Goal: Task Accomplishment & Management: Manage account settings

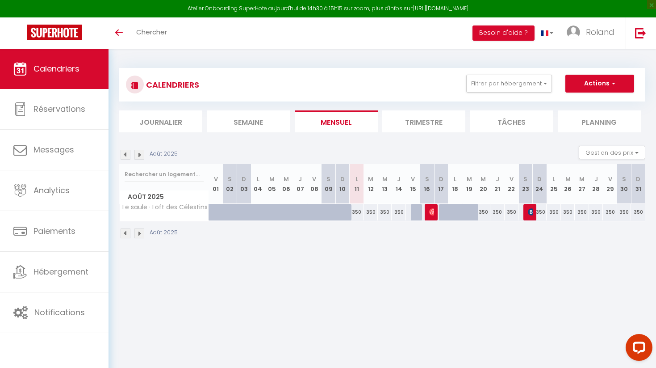
click at [141, 155] on img at bounding box center [139, 155] width 10 height 10
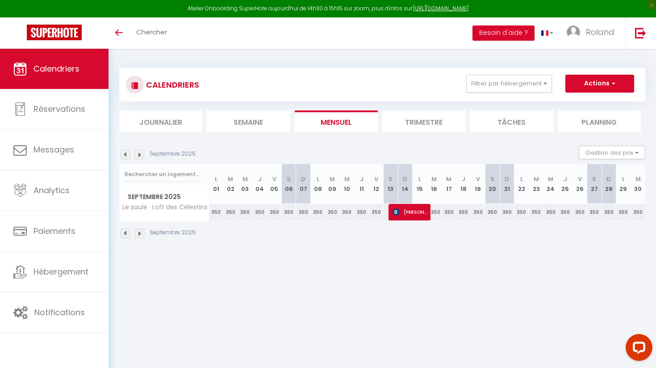
click at [289, 212] on div "350" at bounding box center [288, 212] width 15 height 17
type input "350"
type input "Sam 06 Septembre 2025"
type input "Dim 07 Septembre 2025"
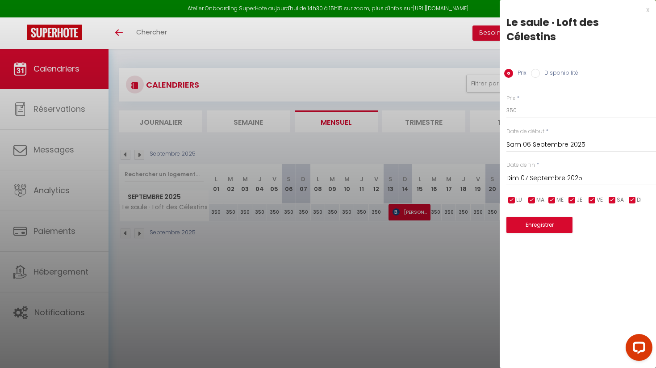
click at [540, 69] on input "Disponibilité" at bounding box center [535, 73] width 9 height 9
radio input "true"
radio input "false"
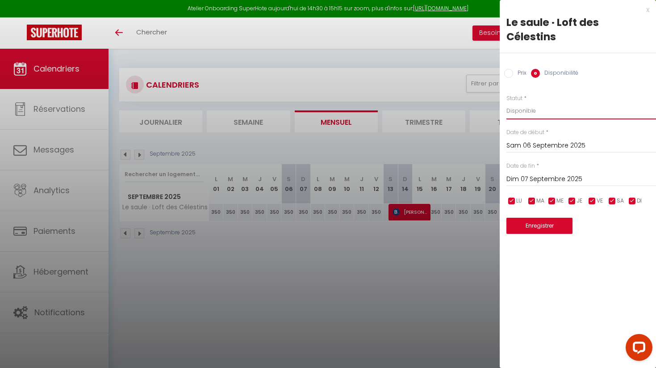
click at [533, 102] on select "Disponible Indisponible" at bounding box center [582, 110] width 150 height 17
select select "0"
click at [537, 218] on button "Enregistrer" at bounding box center [540, 226] width 66 height 16
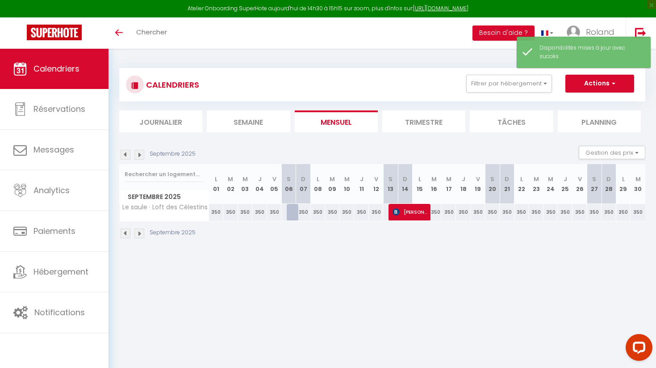
click at [302, 213] on div "350" at bounding box center [303, 212] width 15 height 17
select select "1"
type input "Dim 07 Septembre 2025"
type input "Lun 08 Septembre 2025"
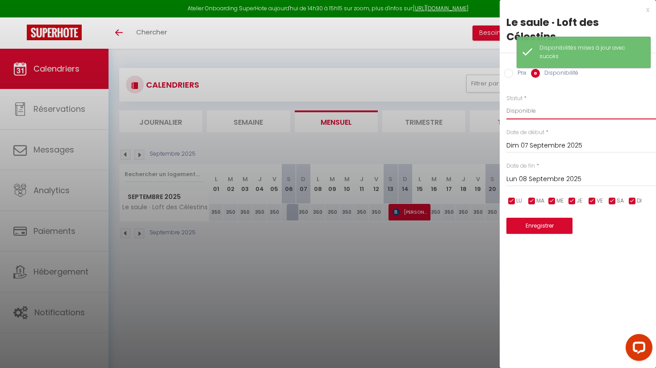
click at [529, 102] on select "Disponible Indisponible" at bounding box center [582, 110] width 150 height 17
select select "0"
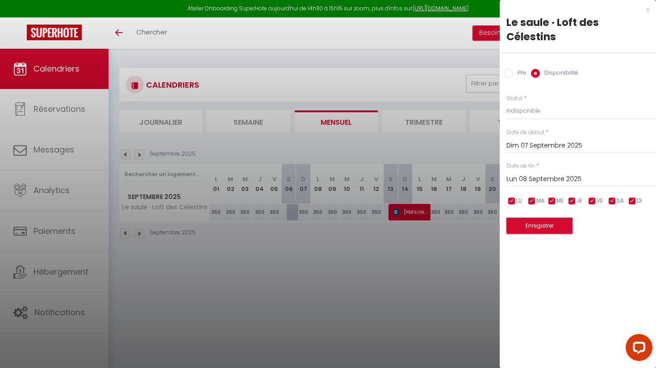
click at [540, 218] on button "Enregistrer" at bounding box center [540, 226] width 66 height 16
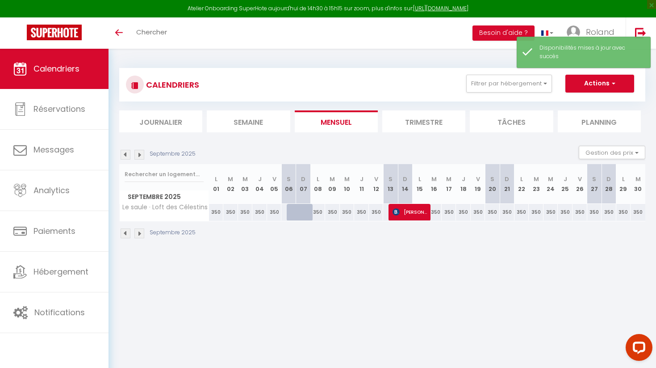
click at [318, 211] on div "350" at bounding box center [318, 212] width 15 height 17
select select "1"
type input "Lun 08 Septembre 2025"
type input "[DATE] Septembre 2025"
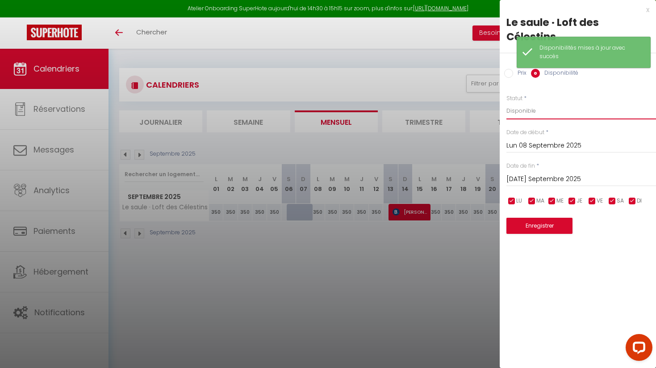
click at [535, 102] on select "Disponible Indisponible" at bounding box center [582, 110] width 150 height 17
select select "0"
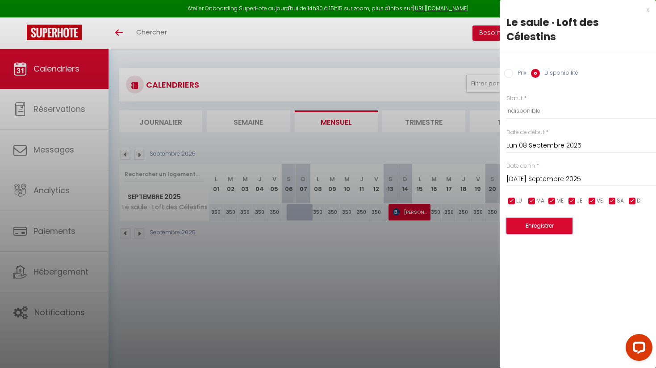
click at [542, 218] on button "Enregistrer" at bounding box center [540, 226] width 66 height 16
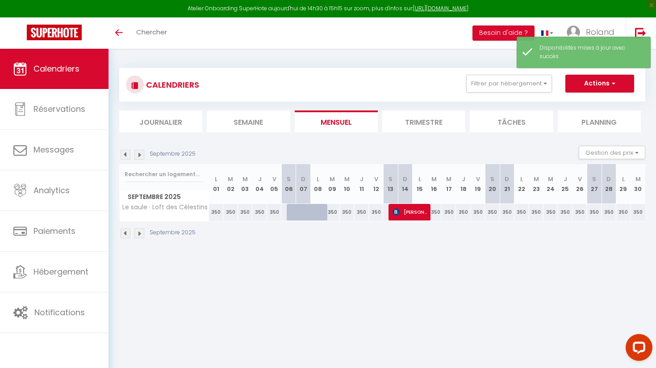
click at [332, 212] on div "350" at bounding box center [332, 212] width 15 height 17
select select "1"
type input "[DATE] Septembre 2025"
type input "Mer 10 Septembre 2025"
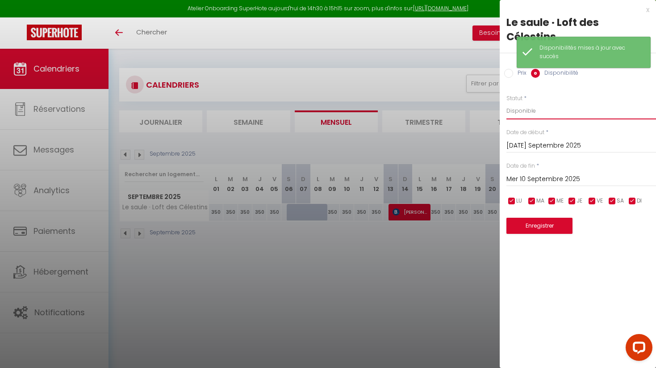
click at [539, 102] on select "Disponible Indisponible" at bounding box center [582, 110] width 150 height 17
select select "0"
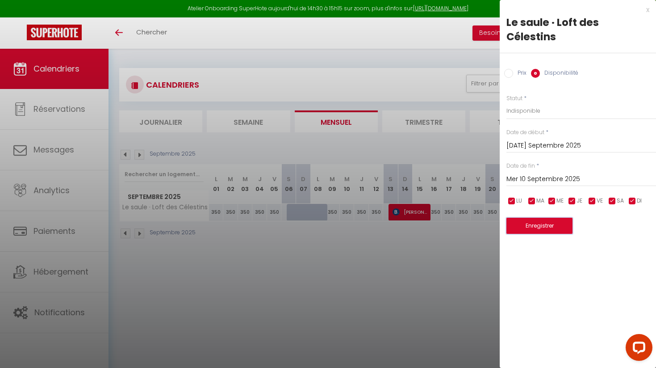
click at [537, 218] on button "Enregistrer" at bounding box center [540, 226] width 66 height 16
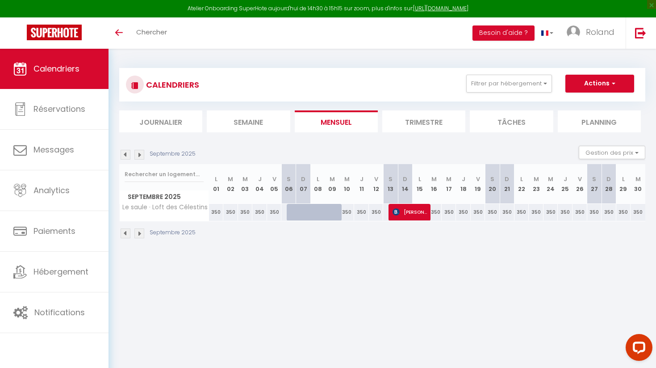
click at [129, 154] on img at bounding box center [126, 155] width 10 height 10
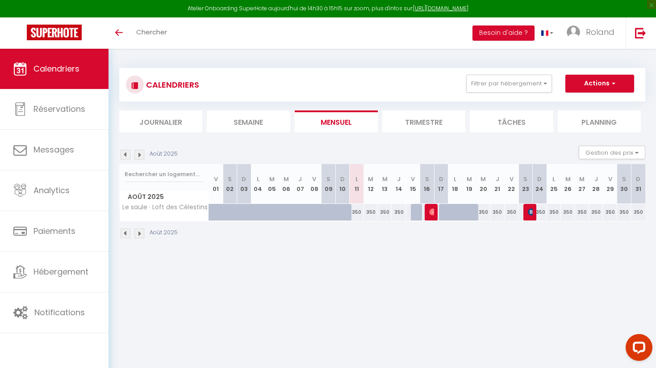
click at [356, 214] on div "350" at bounding box center [357, 212] width 14 height 17
select select "1"
type input "Lun 11 Août 2025"
type input "[DATE] Août 2025"
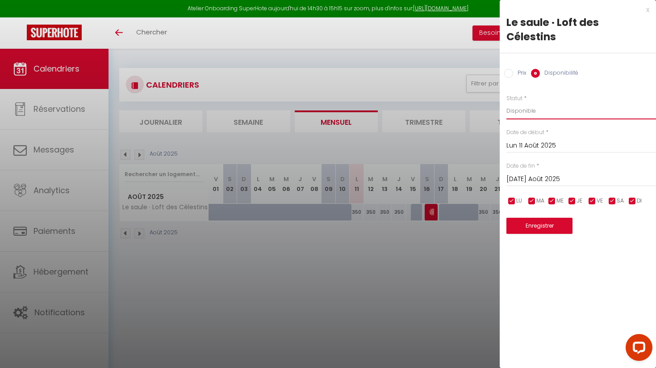
click at [542, 102] on select "Disponible Indisponible" at bounding box center [582, 110] width 150 height 17
select select "0"
click at [543, 218] on button "Enregistrer" at bounding box center [540, 226] width 66 height 16
